Goal: Information Seeking & Learning: Find specific fact

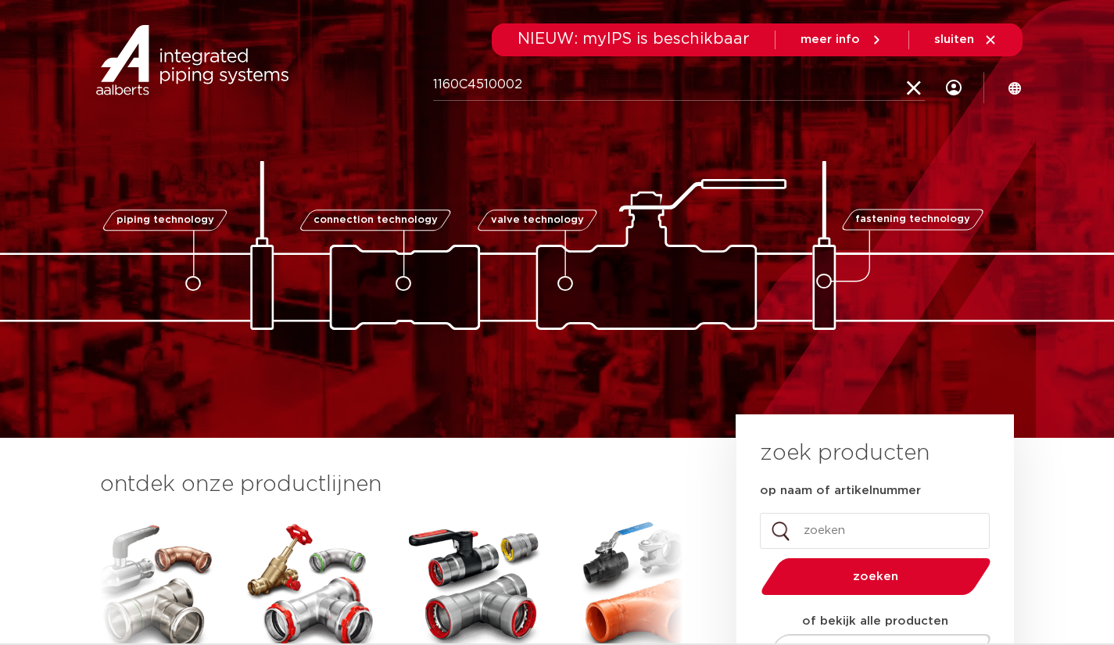
type input "1160C4510002"
click button "Zoeken" at bounding box center [0, 0] width 0 height 0
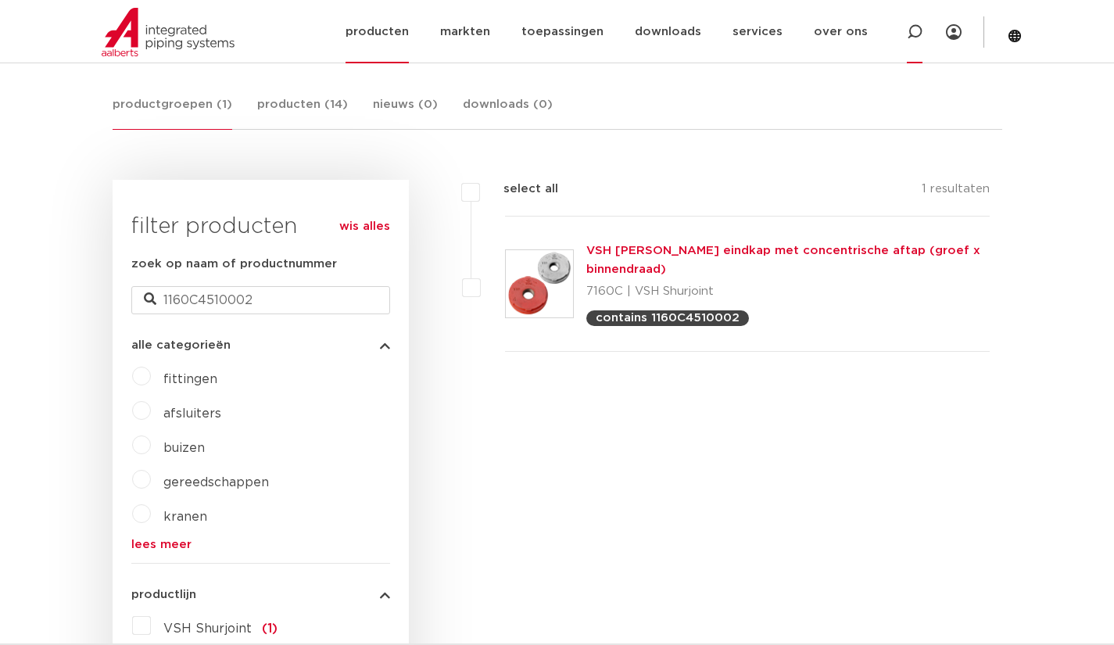
click at [914, 38] on icon at bounding box center [915, 32] width 16 height 16
paste input "0504724"
type input "0504724"
click button "Zoeken" at bounding box center [0, 0] width 0 height 0
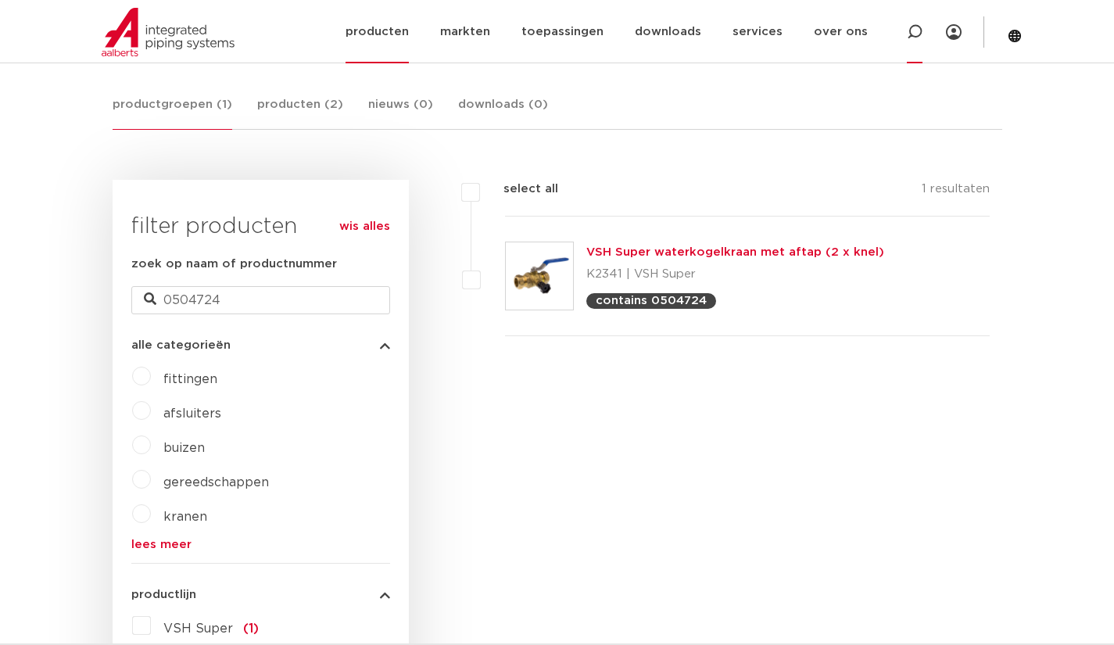
click at [917, 29] on icon at bounding box center [915, 32] width 16 height 16
paste input "123460467"
type input "123460467"
click button "Zoeken" at bounding box center [0, 0] width 0 height 0
click at [914, 36] on icon at bounding box center [915, 32] width 19 height 19
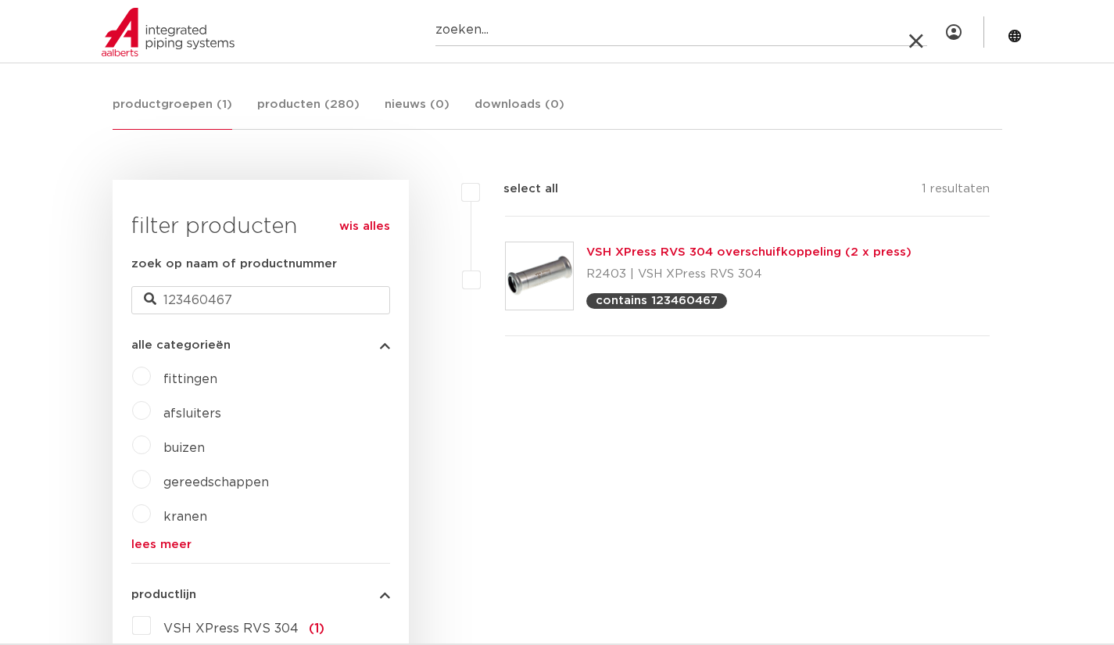
paste input "177050029E01"
type input "177050029E01"
click button "Zoeken" at bounding box center [0, 0] width 0 height 0
